Goal: Task Accomplishment & Management: Use online tool/utility

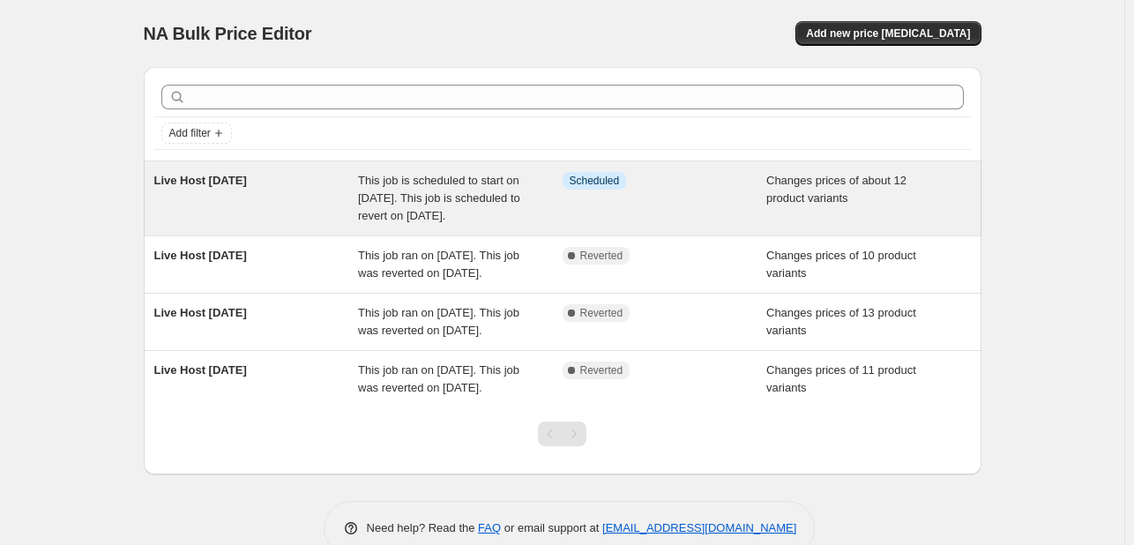
click at [293, 225] on div "Live Host [DATE]" at bounding box center [256, 198] width 205 height 53
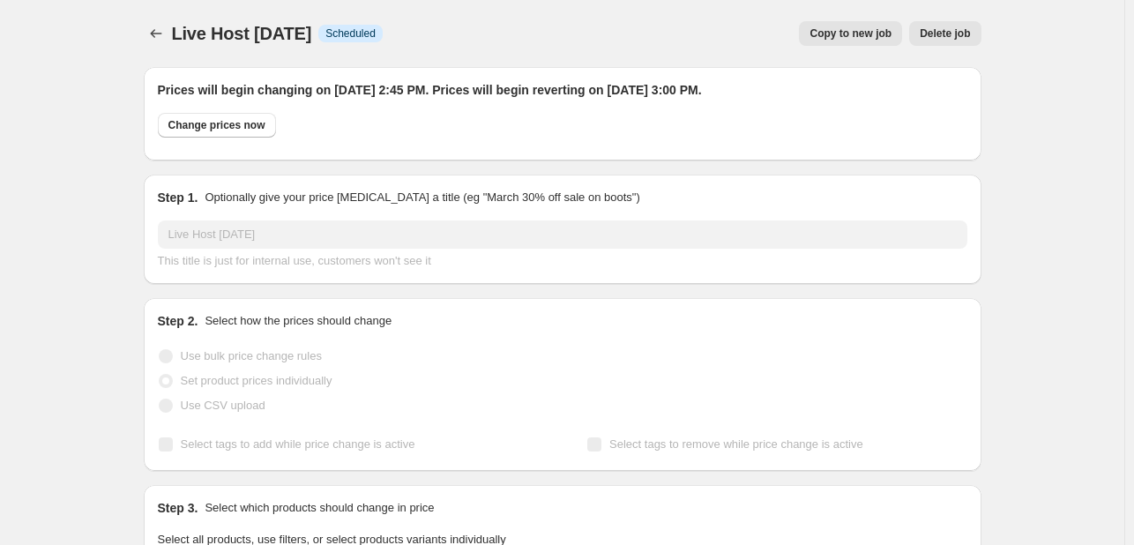
select select "collection"
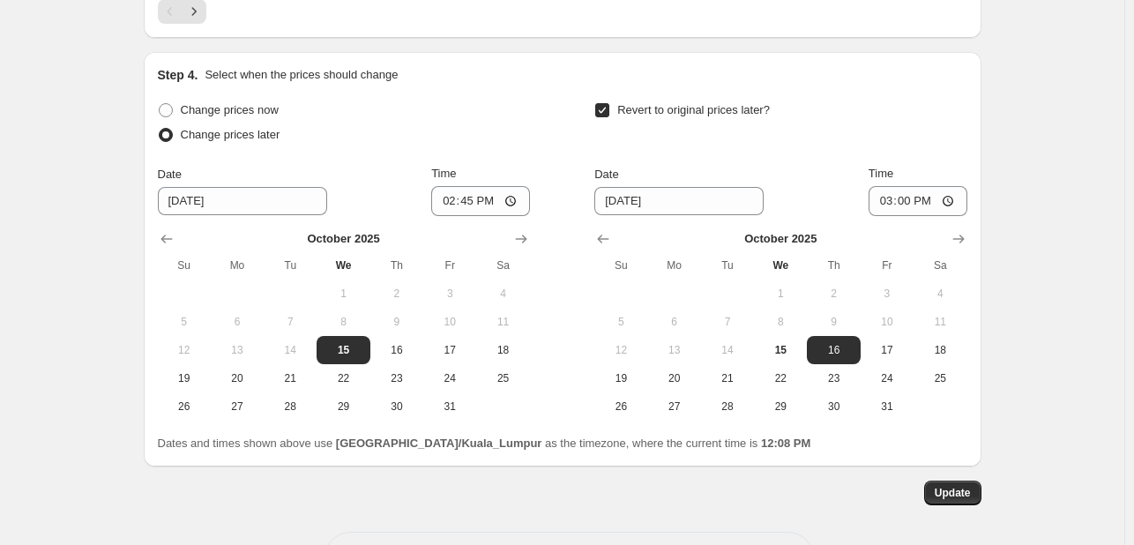
scroll to position [3449, 0]
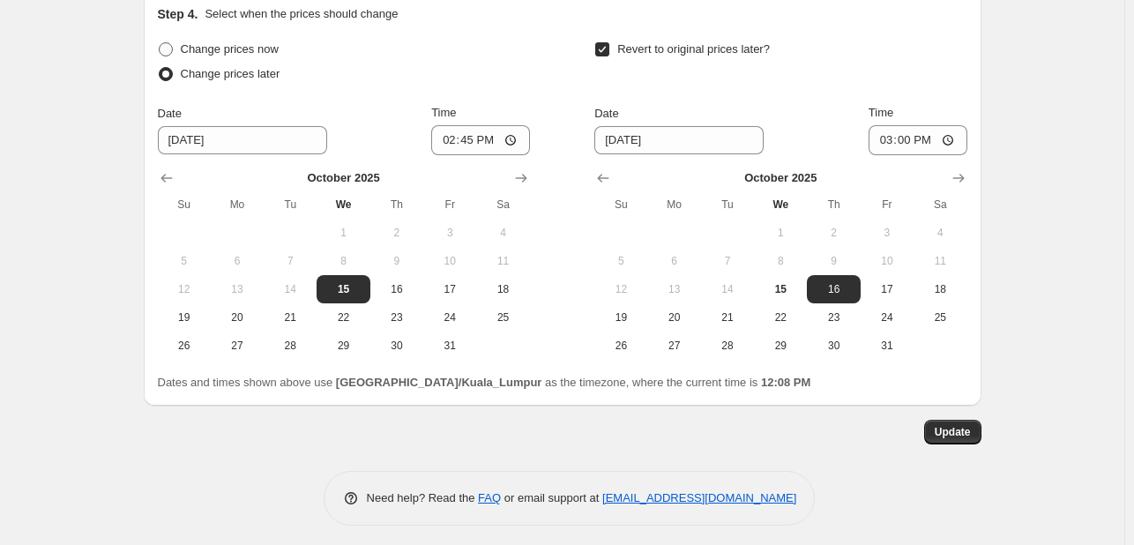
click at [239, 43] on span "Change prices now" at bounding box center [230, 48] width 98 height 13
click at [160, 43] on input "Change prices now" at bounding box center [159, 42] width 1 height 1
radio input "true"
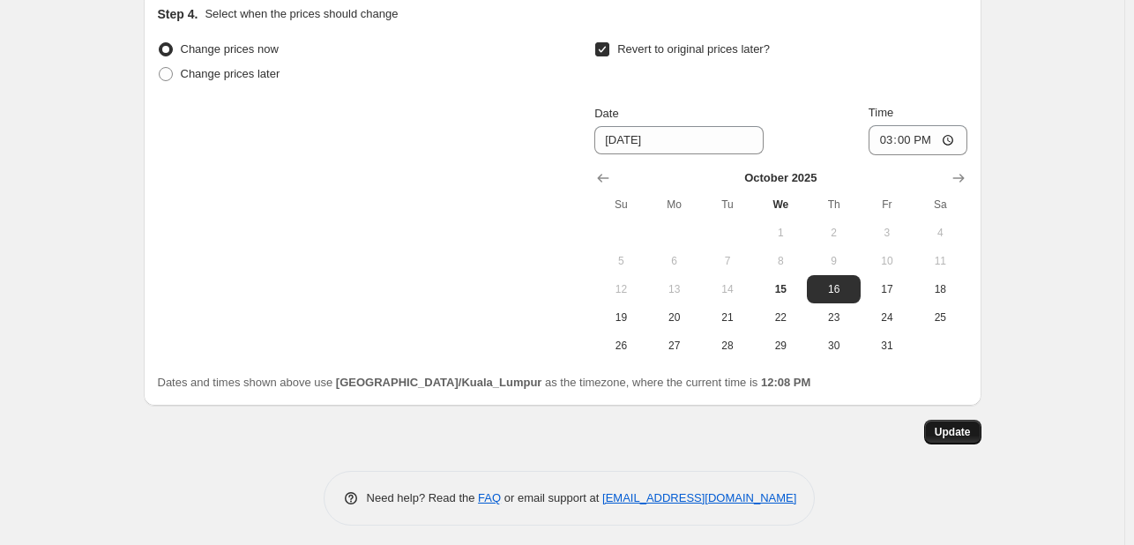
click at [959, 425] on span "Update" at bounding box center [953, 432] width 36 height 14
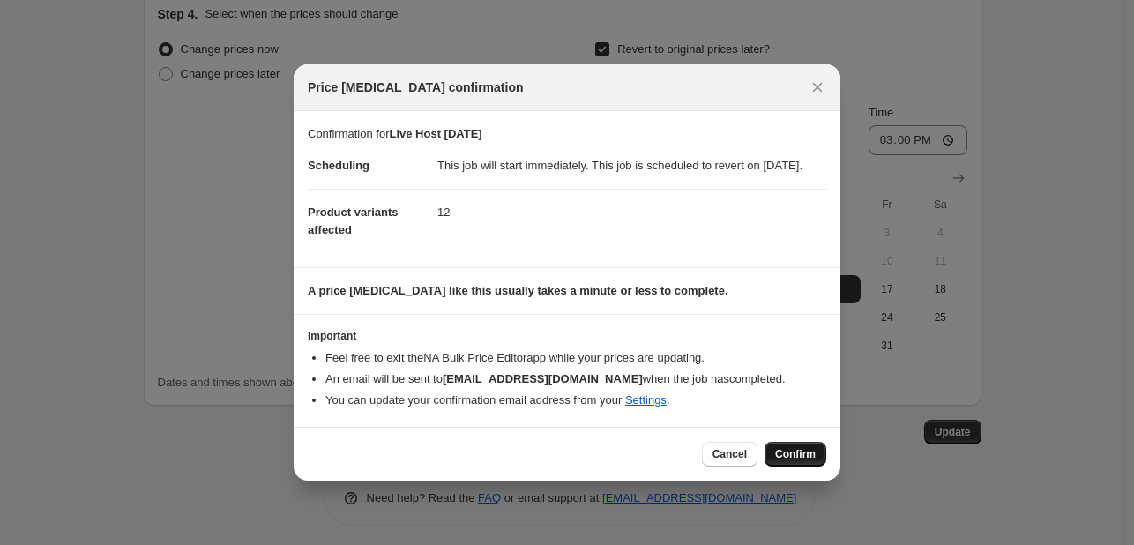
click at [806, 459] on span "Confirm" at bounding box center [795, 454] width 41 height 14
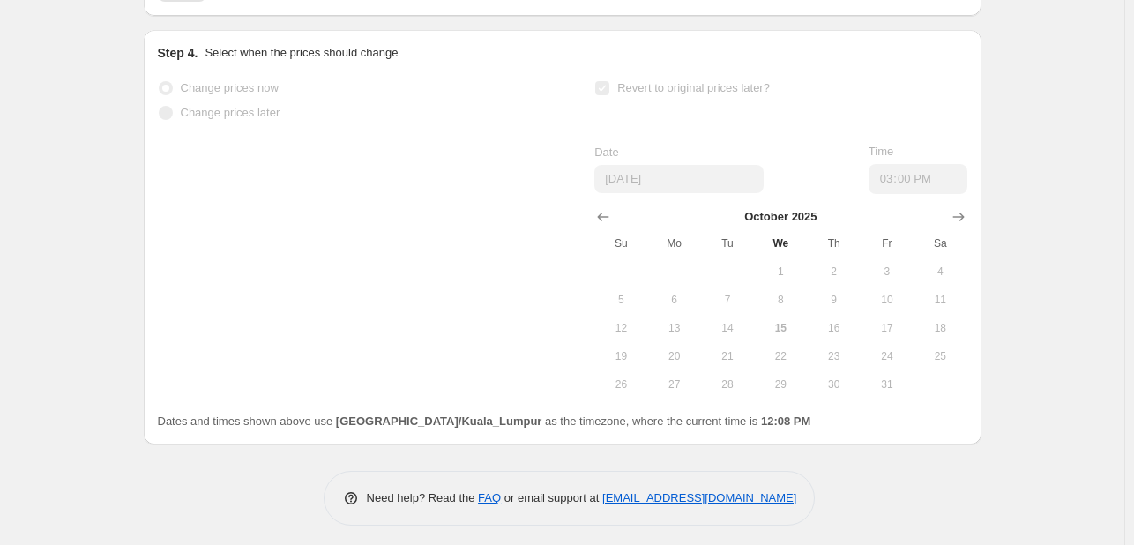
scroll to position [3429, 0]
select select "collection"
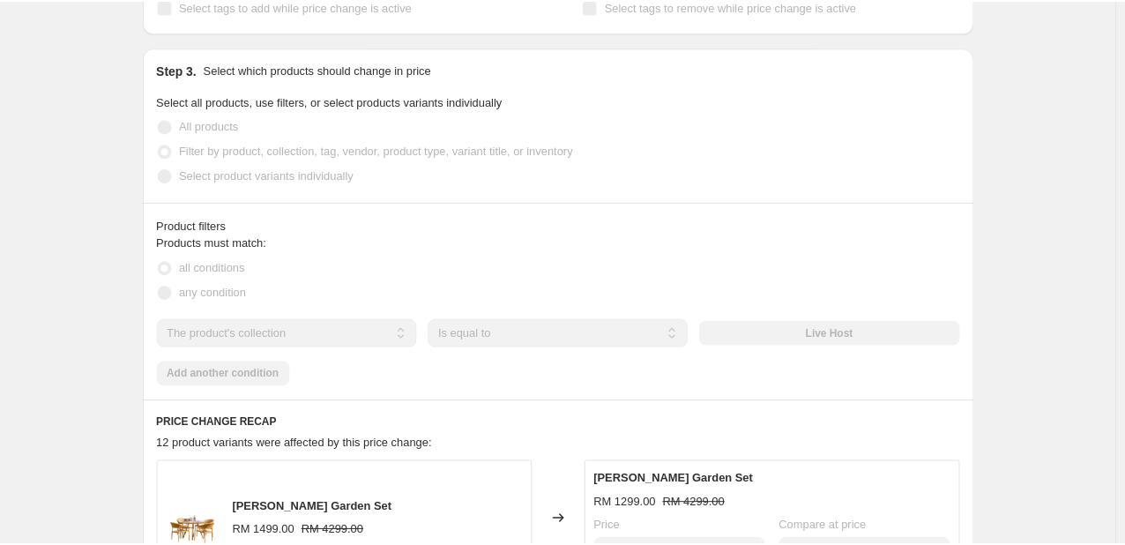
scroll to position [0, 0]
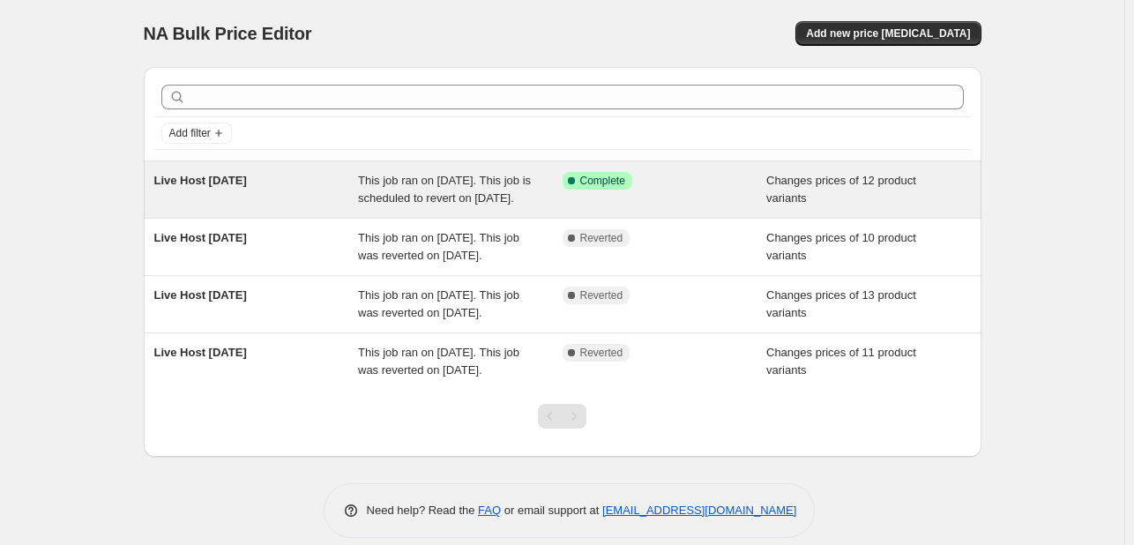
click at [323, 195] on div "Live Host [DATE]" at bounding box center [256, 189] width 205 height 35
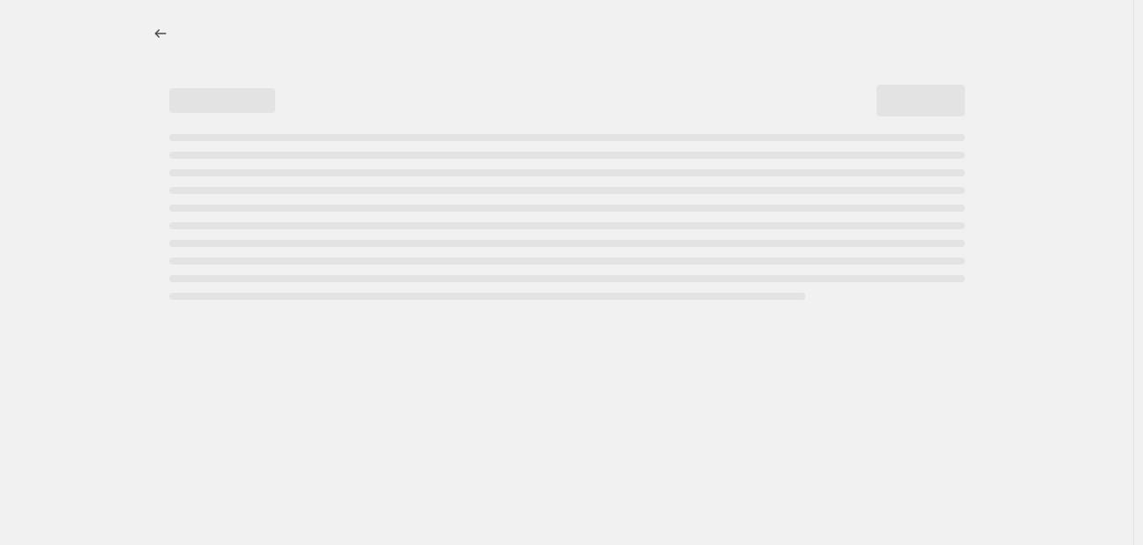
select select "collection"
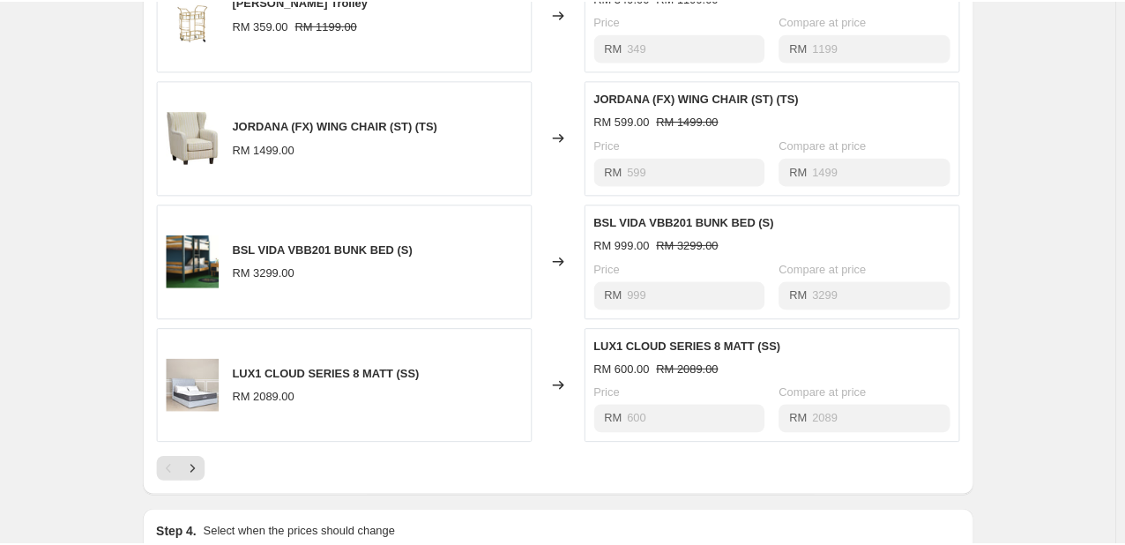
scroll to position [1631, 0]
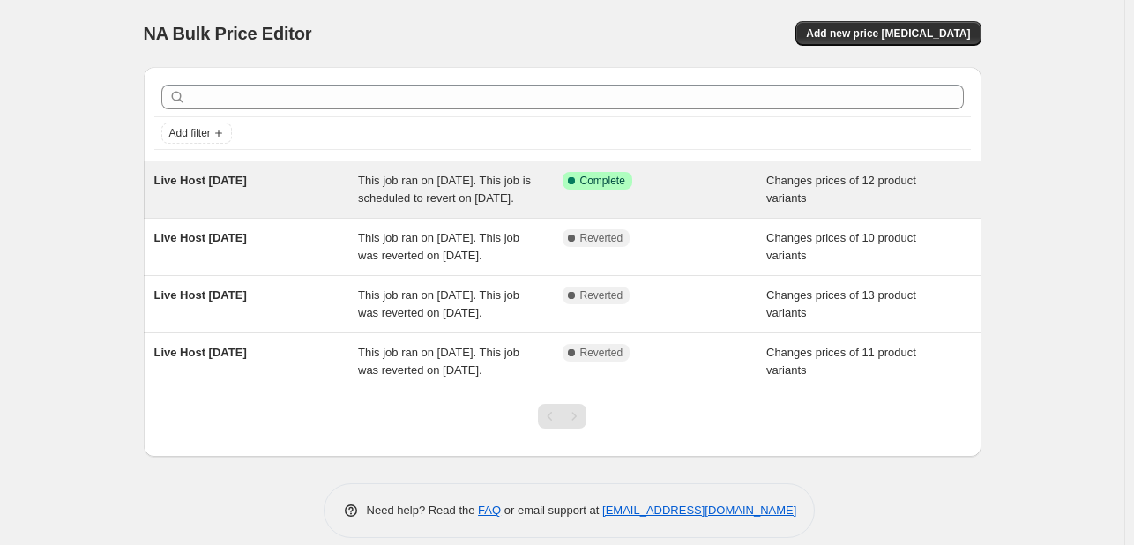
click at [223, 182] on span "Live Host [DATE]" at bounding box center [200, 180] width 93 height 13
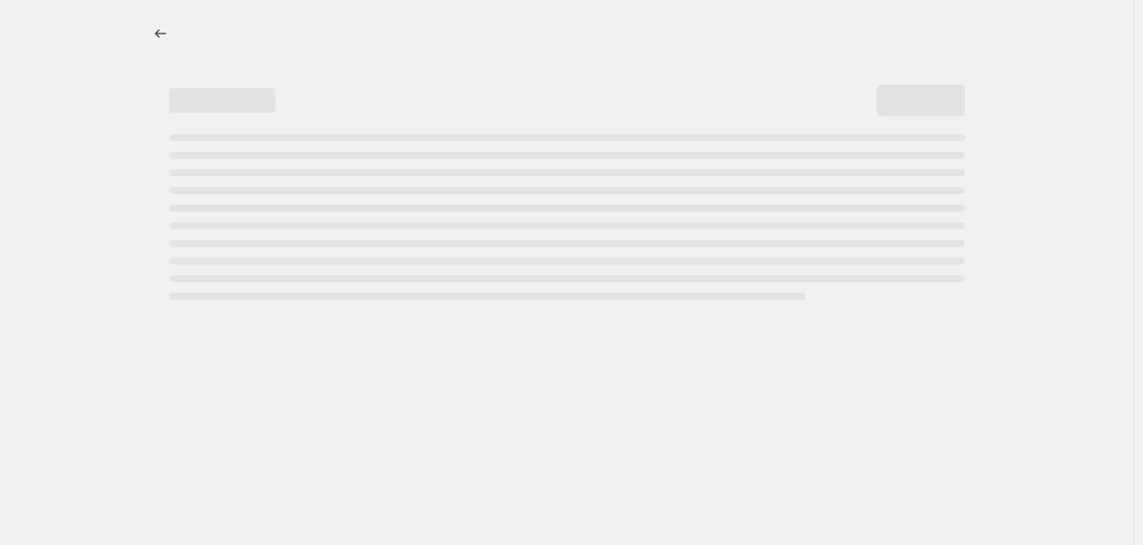
select select "collection"
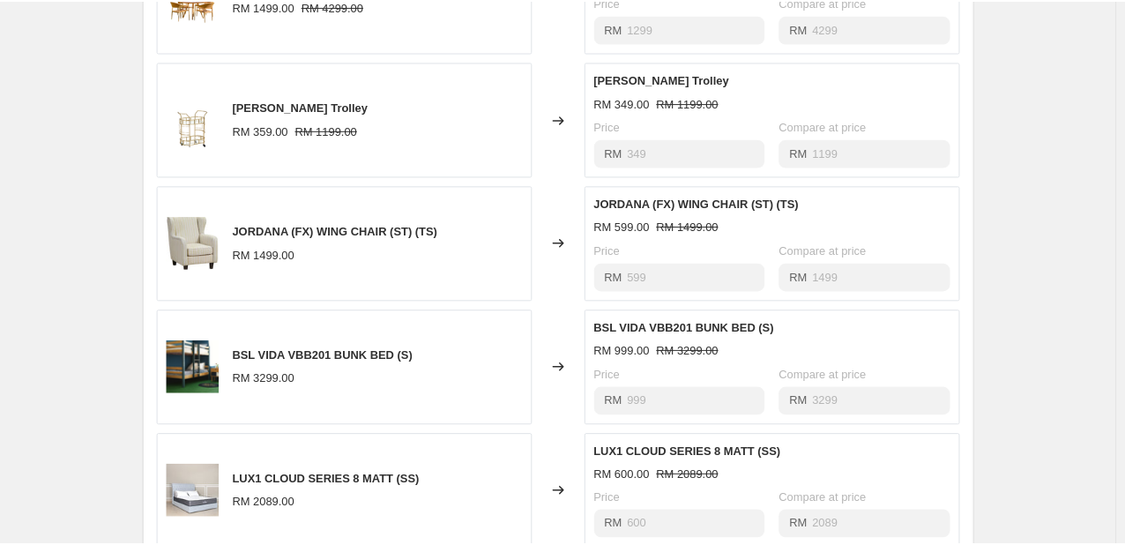
scroll to position [1060, 0]
